Goal: Task Accomplishment & Management: Manage account settings

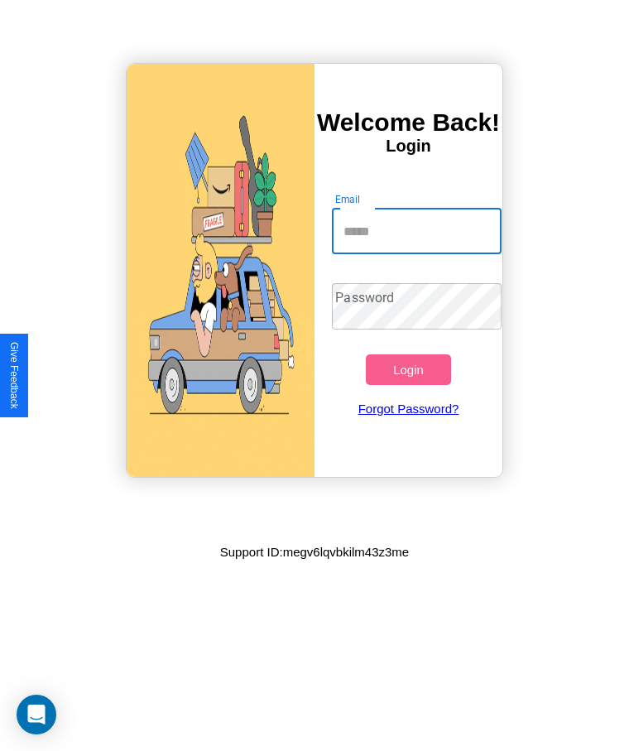
click at [417, 231] on input "Email" at bounding box center [416, 231] width 169 height 46
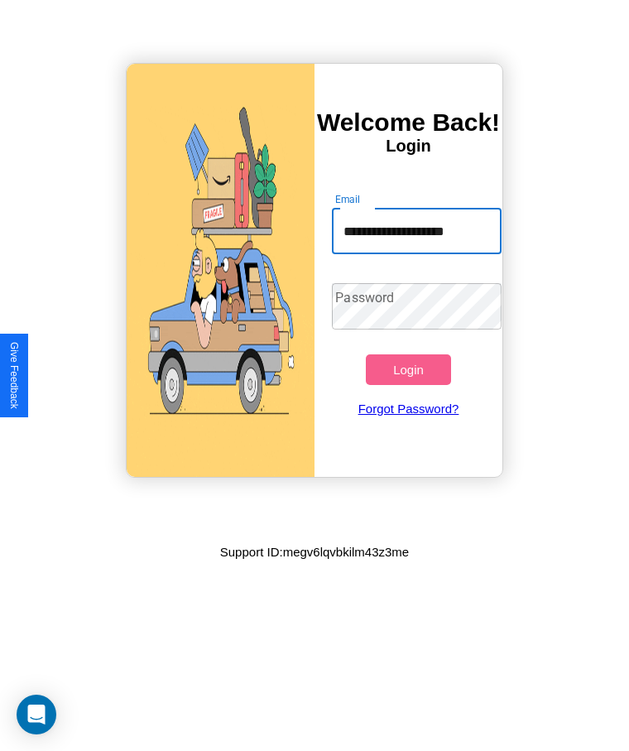
type input "**********"
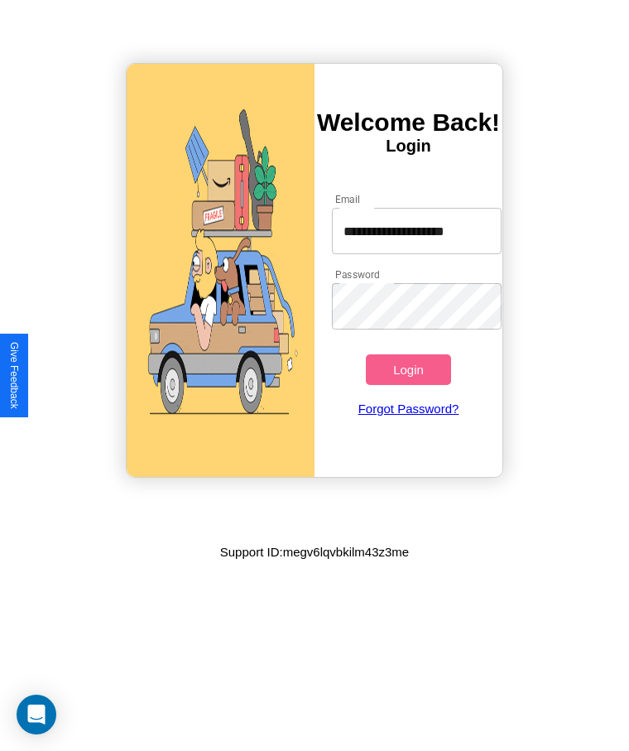
click at [408, 369] on button "Login" at bounding box center [408, 369] width 84 height 31
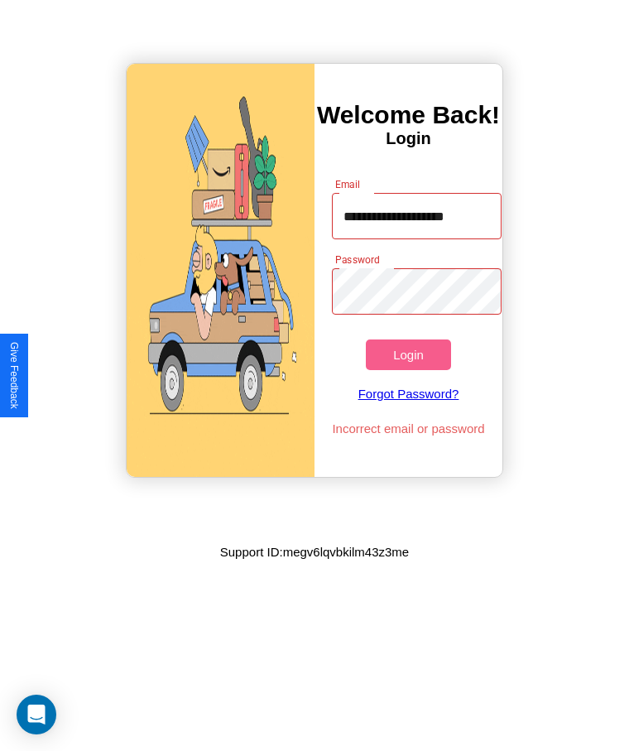
click at [408, 354] on button "Login" at bounding box center [408, 355] width 84 height 31
